Goal: Information Seeking & Learning: Find contact information

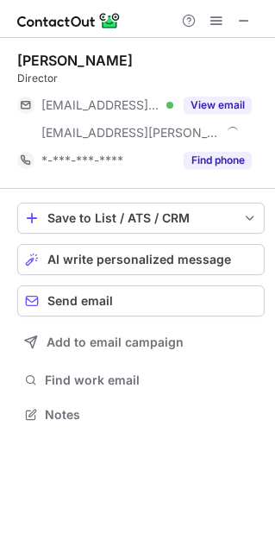
scroll to position [402, 275]
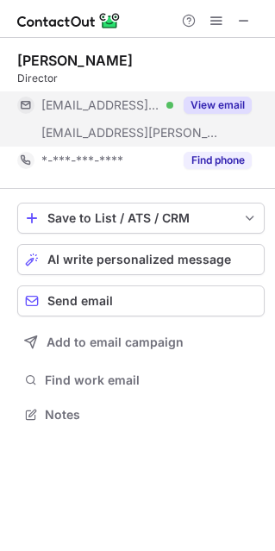
click at [223, 105] on button "View email" at bounding box center [218, 105] width 68 height 17
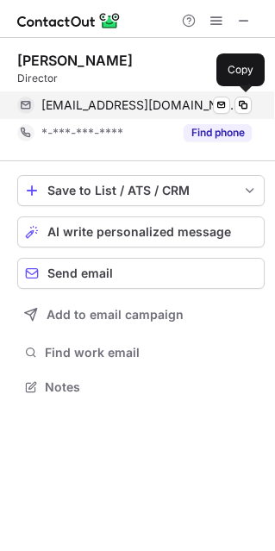
scroll to position [374, 275]
click at [245, 102] on span at bounding box center [243, 105] width 14 height 14
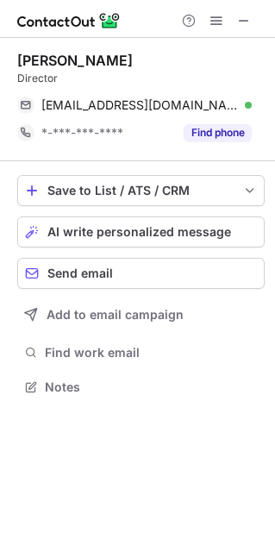
click at [120, 447] on div "[PERSON_NAME] Director [PERSON_NAME][EMAIL_ADDRESS][DOMAIN_NAME] Verified Send …" at bounding box center [137, 294] width 275 height 513
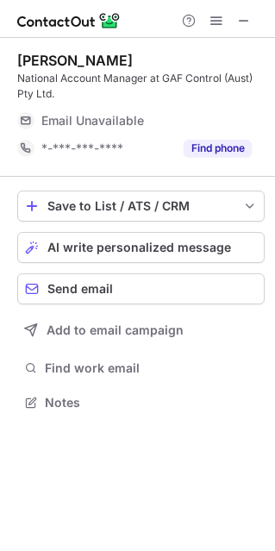
scroll to position [417, 275]
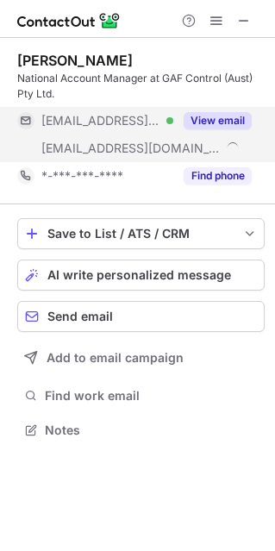
click at [218, 115] on button "View email" at bounding box center [218, 120] width 68 height 17
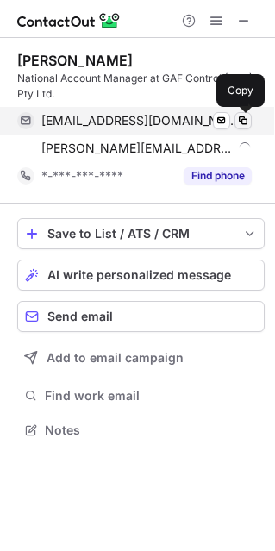
click at [242, 121] on span at bounding box center [243, 121] width 14 height 14
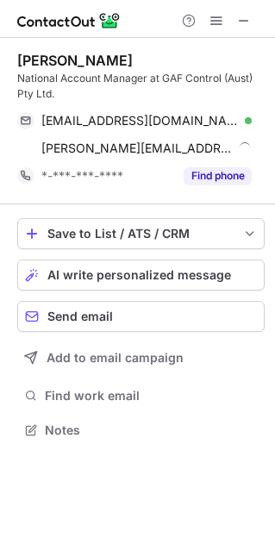
drag, startPoint x: 19, startPoint y: 62, endPoint x: 143, endPoint y: 61, distance: 124.1
click at [143, 61] on div "[PERSON_NAME]" at bounding box center [140, 60] width 247 height 17
copy div "[PERSON_NAME]"
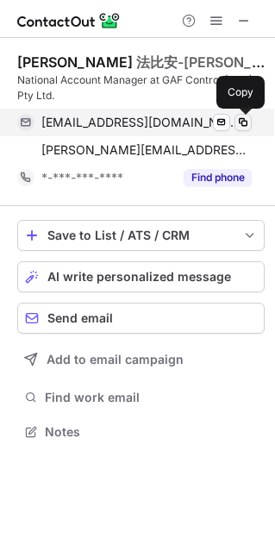
click at [242, 122] on span at bounding box center [243, 122] width 14 height 14
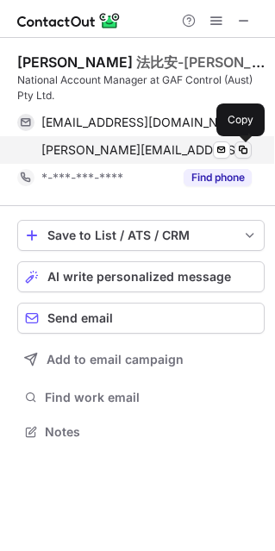
click at [244, 150] on span at bounding box center [243, 150] width 14 height 14
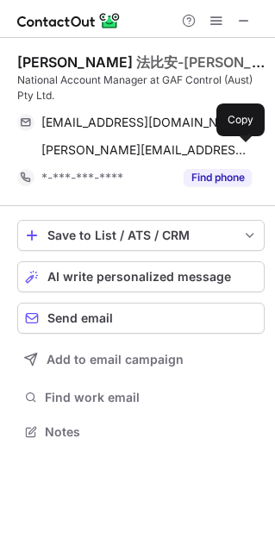
copy huiyi-custom-tag "[PERSON_NAME]"
